Goal: Information Seeking & Learning: Learn about a topic

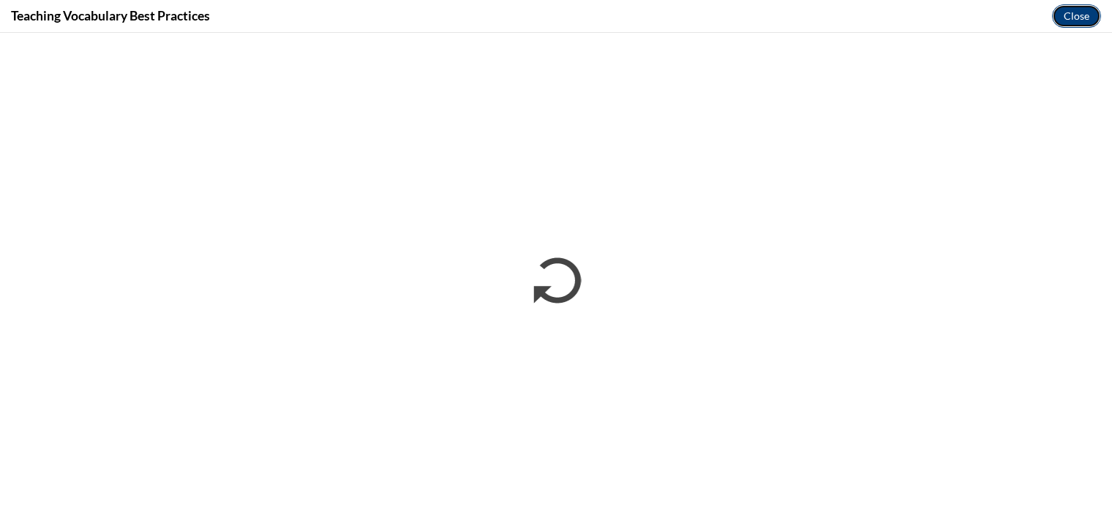
click at [1078, 15] on button "Close" at bounding box center [1076, 15] width 49 height 23
